Goal: Browse casually: Explore the website without a specific task or goal

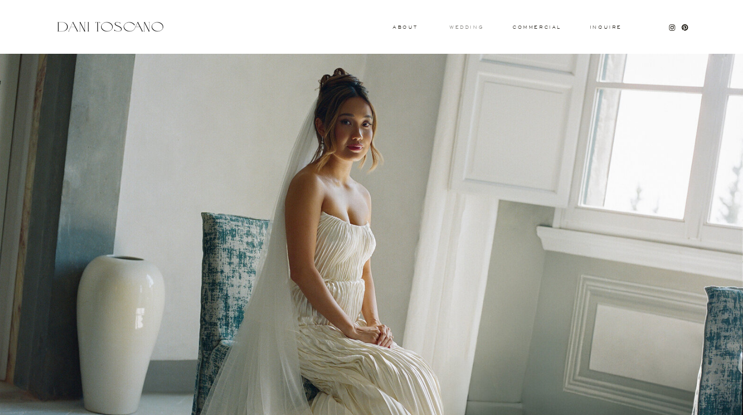
click at [459, 28] on h3 "wedding" at bounding box center [467, 27] width 34 height 4
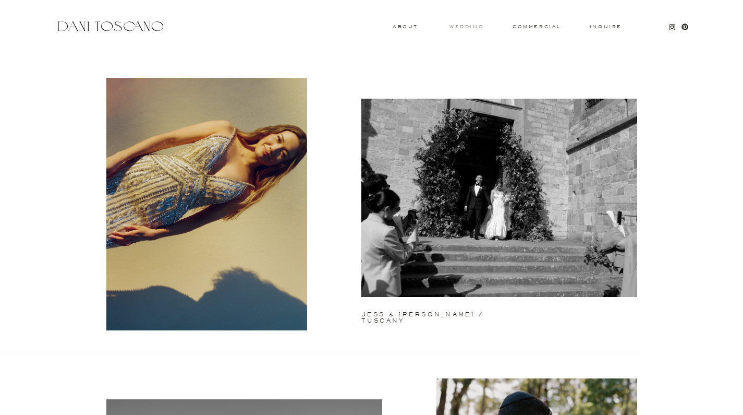
click at [458, 26] on h3 "wedding" at bounding box center [467, 27] width 34 height 4
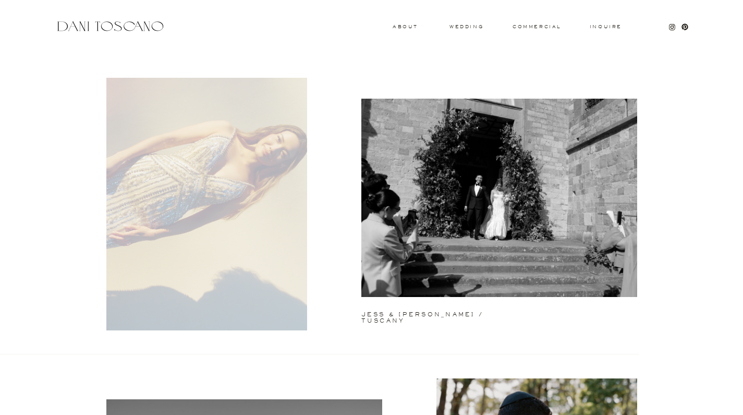
click at [202, 101] on div at bounding box center [206, 204] width 201 height 252
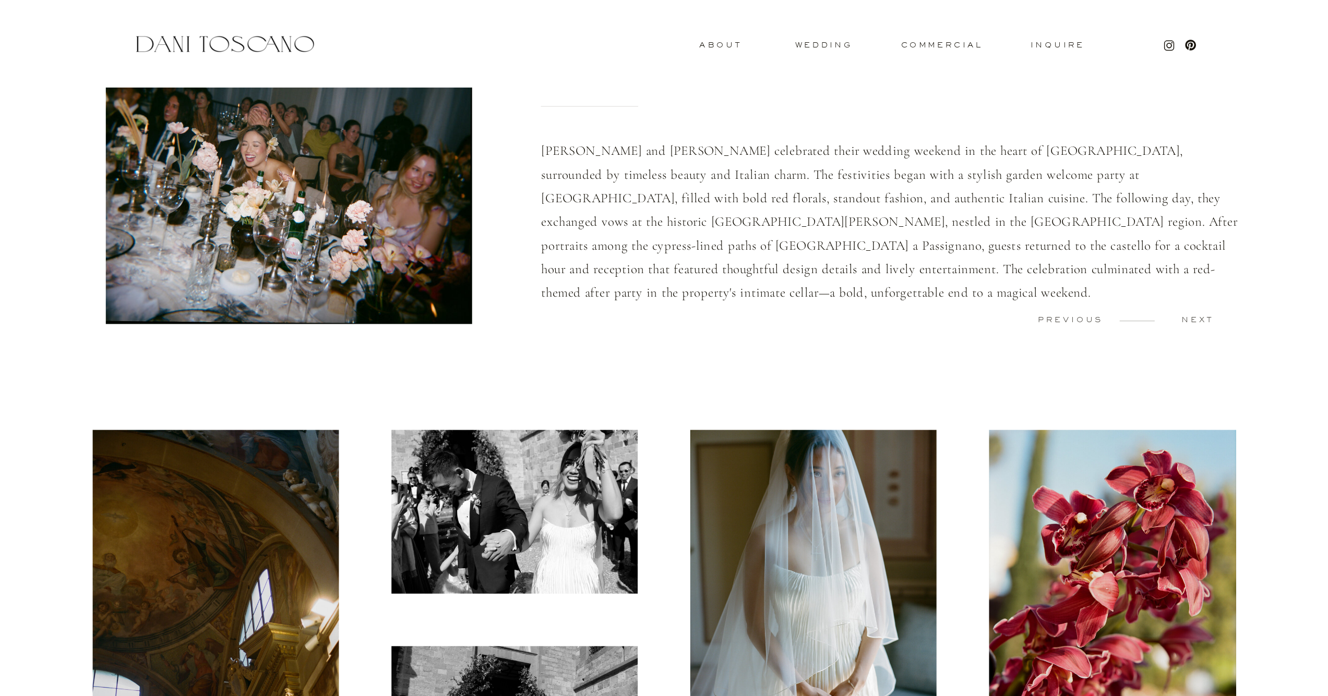
scroll to position [202, 0]
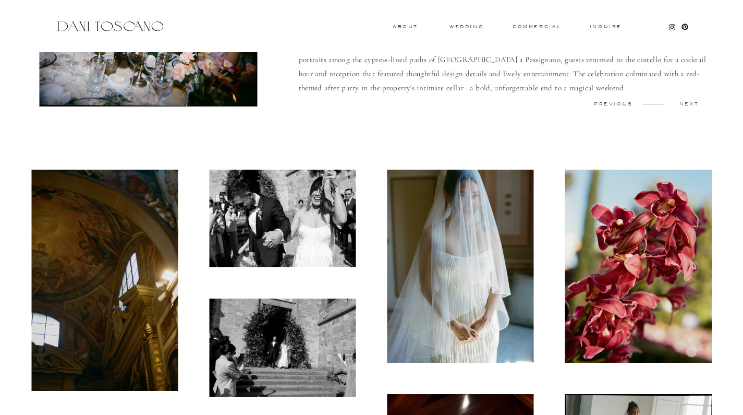
click at [162, 238] on img at bounding box center [104, 280] width 147 height 221
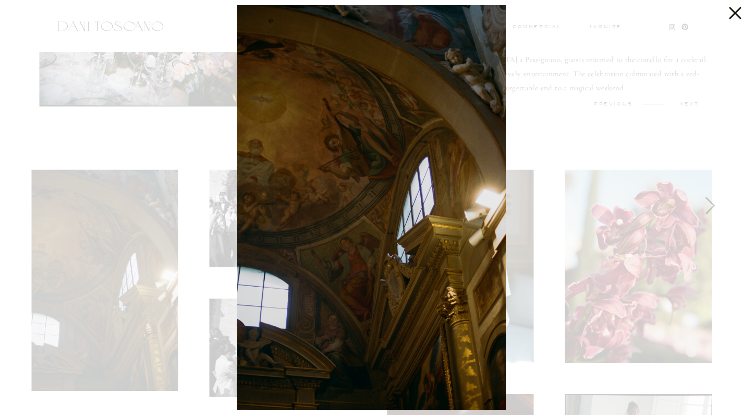
click at [732, 218] on div at bounding box center [371, 207] width 743 height 415
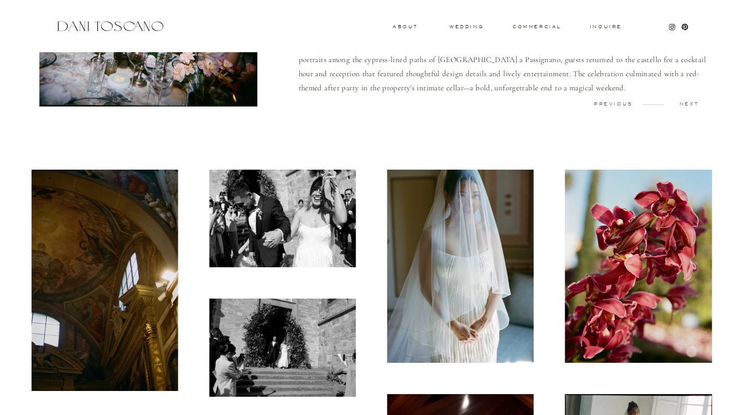
click at [426, 205] on img at bounding box center [461, 266] width 147 height 193
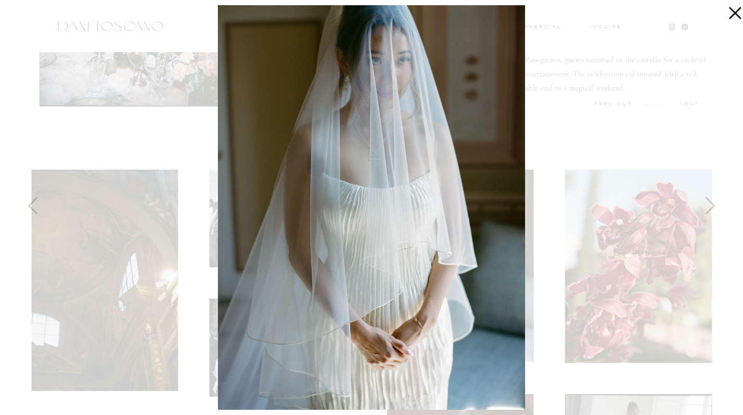
click at [390, 153] on img at bounding box center [371, 207] width 307 height 404
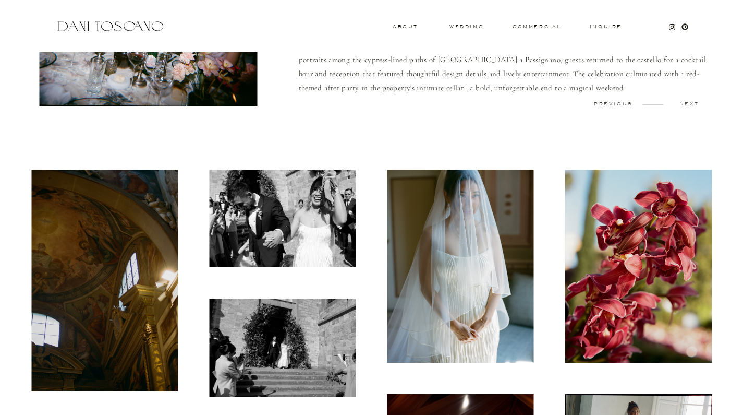
click at [300, 201] on img at bounding box center [282, 219] width 147 height 98
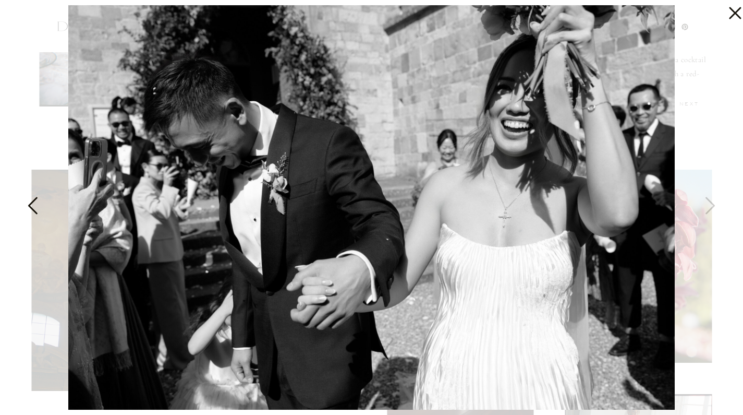
click at [50, 79] on div at bounding box center [371, 207] width 743 height 415
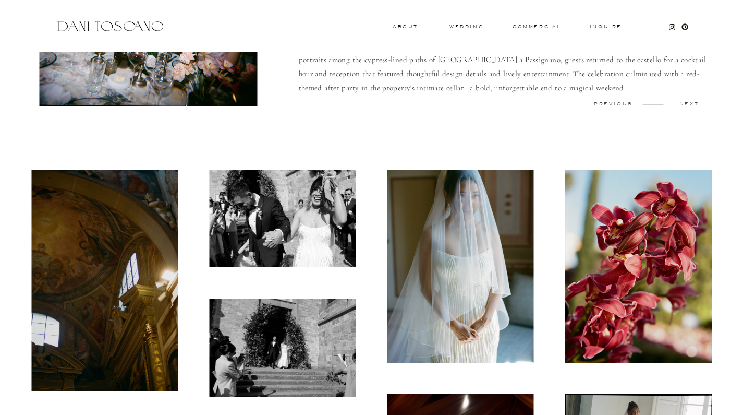
click at [420, 240] on img at bounding box center [461, 266] width 147 height 193
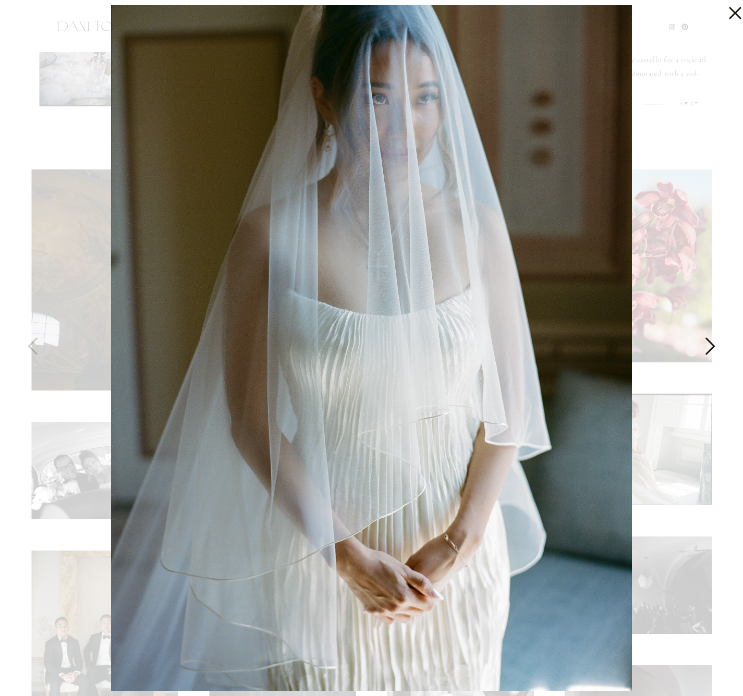
click at [705, 349] on icon at bounding box center [709, 348] width 26 height 31
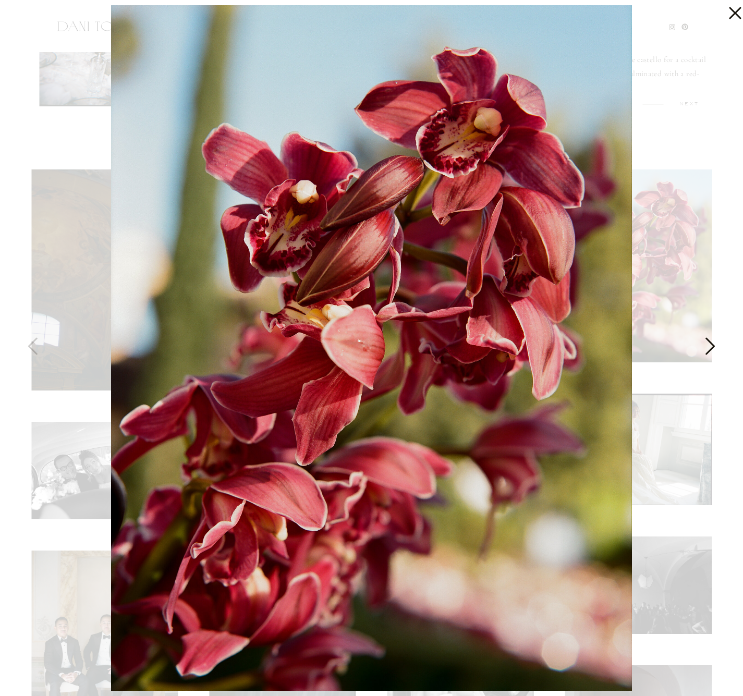
click at [705, 349] on icon at bounding box center [709, 348] width 26 height 31
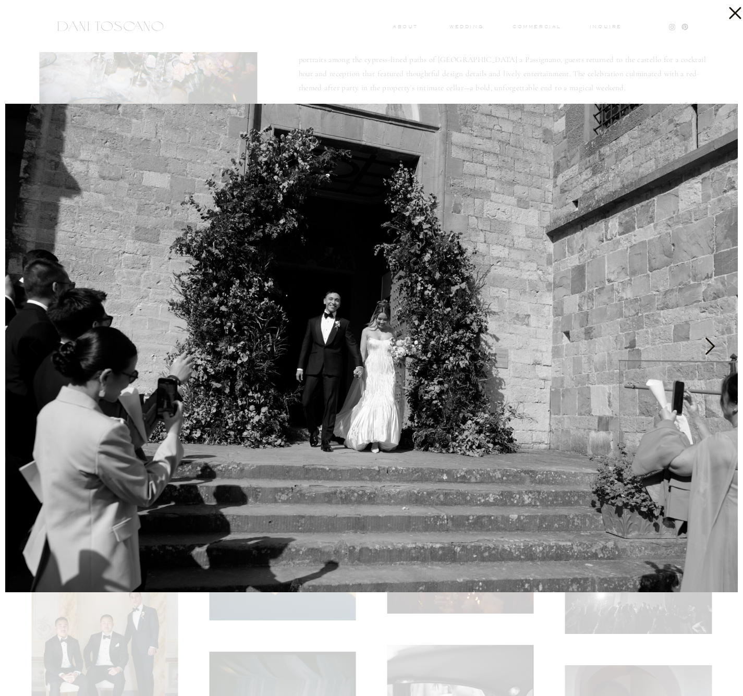
click at [705, 349] on icon at bounding box center [709, 348] width 26 height 31
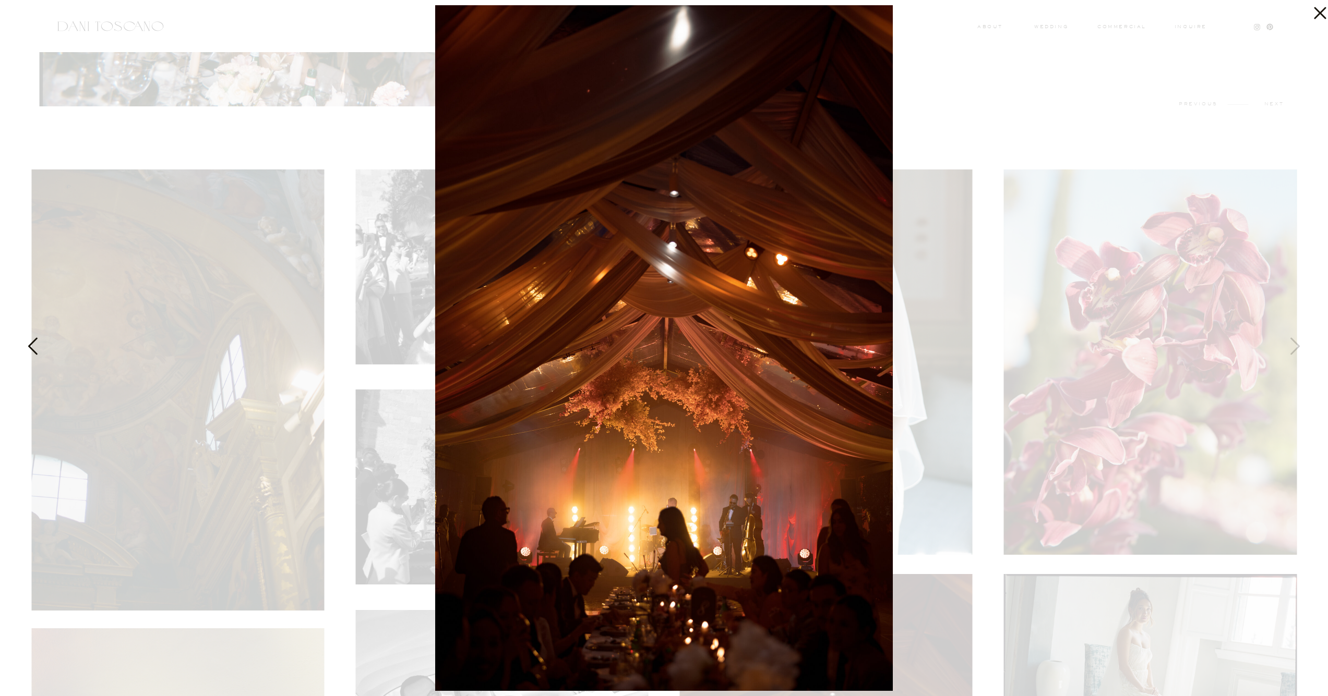
click at [29, 333] on icon at bounding box center [34, 348] width 26 height 31
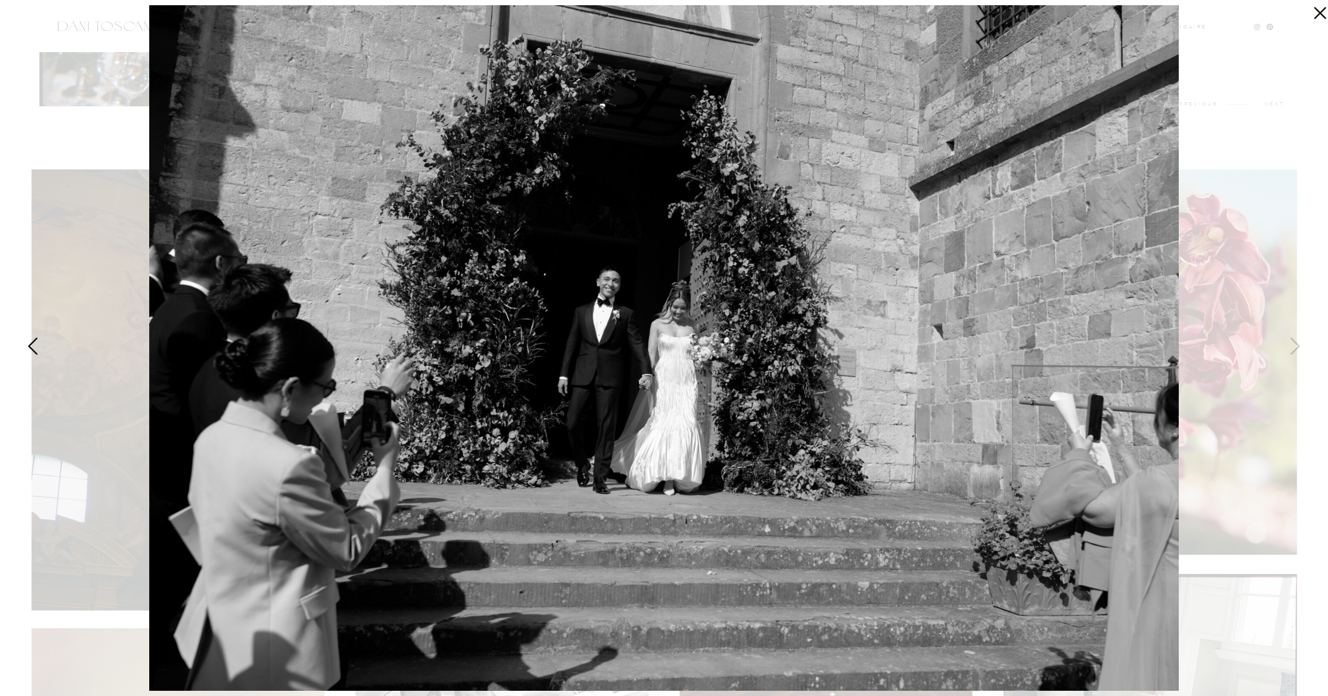
click at [33, 340] on icon at bounding box center [34, 348] width 26 height 31
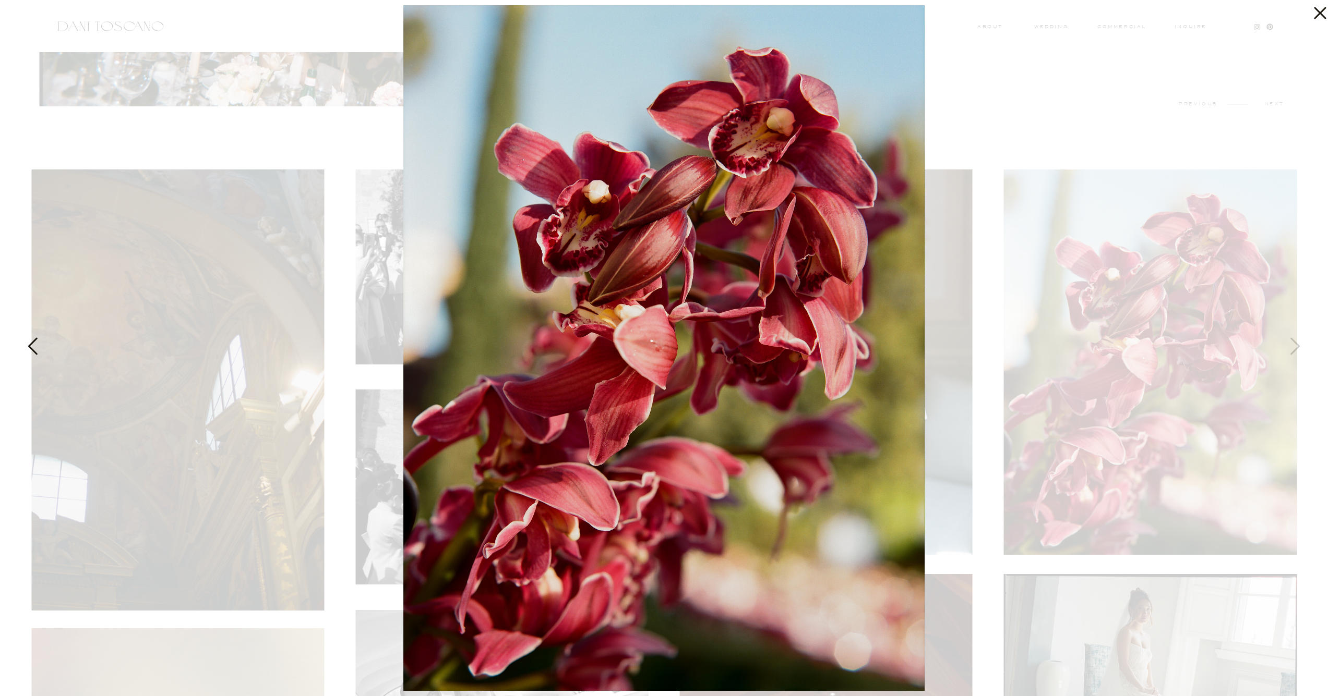
click at [33, 340] on icon at bounding box center [34, 348] width 26 height 31
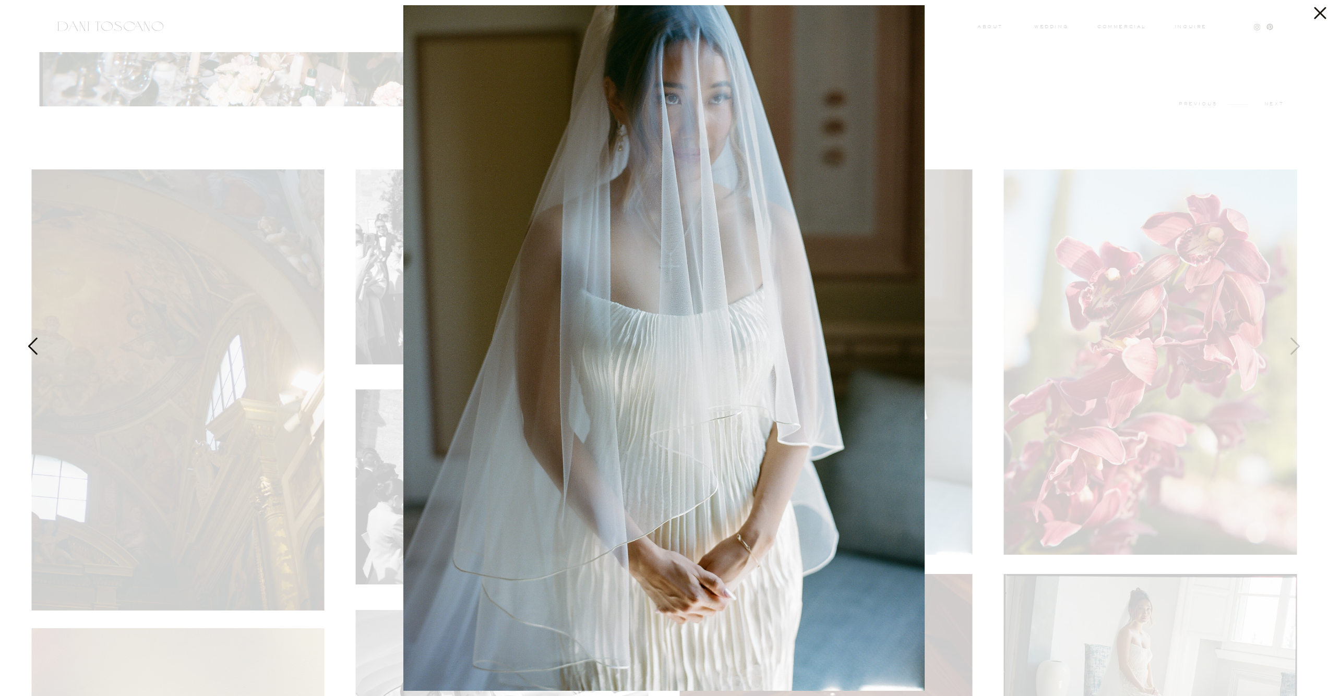
click at [33, 340] on icon at bounding box center [34, 348] width 26 height 31
